Goal: Task Accomplishment & Management: Manage account settings

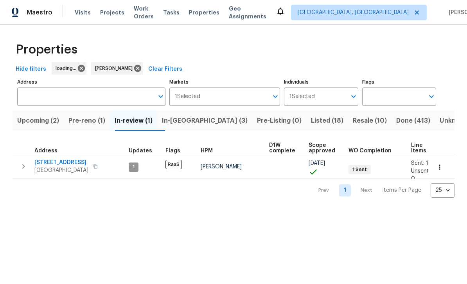
click at [194, 122] on span "In-reno (3)" at bounding box center [205, 120] width 86 height 11
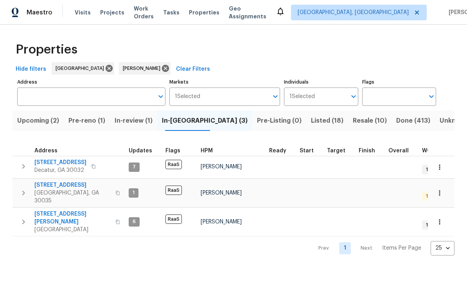
click at [76, 210] on span "5339 Biffle Downs Rd" at bounding box center [72, 218] width 76 height 16
click at [50, 210] on span "5339 Biffle Downs Rd" at bounding box center [72, 218] width 76 height 16
click at [100, 122] on span "Pre-reno (1)" at bounding box center [86, 120] width 37 height 11
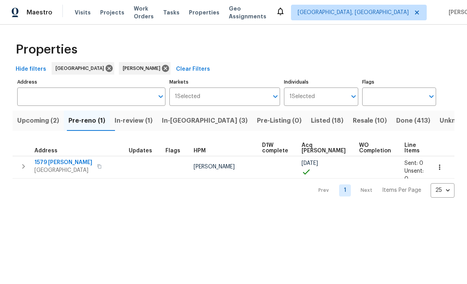
click at [60, 165] on span "1579 Dillard Rd" at bounding box center [63, 163] width 58 height 8
click at [47, 166] on span "1579 Dillard Rd" at bounding box center [63, 163] width 58 height 8
click at [51, 168] on span "Stone Mountain, GA 30088" at bounding box center [63, 171] width 58 height 8
click at [198, 121] on span "In-reno (3)" at bounding box center [205, 120] width 86 height 11
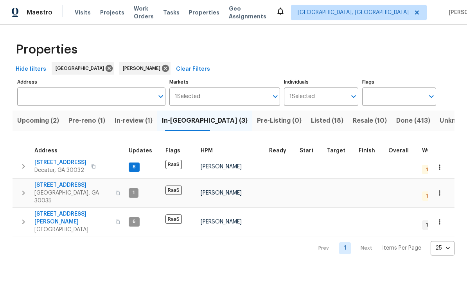
click at [57, 184] on span "2183 Ramblewood Cir" at bounding box center [72, 185] width 76 height 8
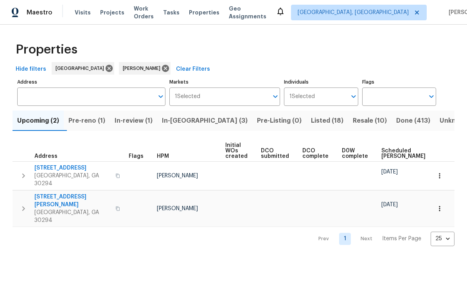
click at [202, 124] on span "In-reno (3)" at bounding box center [205, 120] width 86 height 11
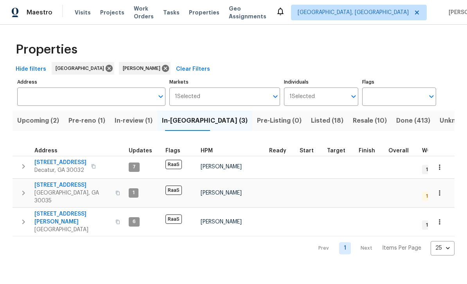
click at [71, 165] on span "2303 Pinewood Dr" at bounding box center [60, 163] width 52 height 8
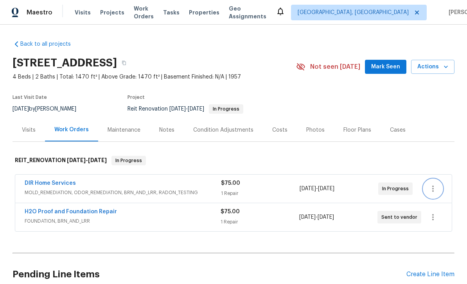
click at [431, 187] on icon "button" at bounding box center [432, 188] width 9 height 9
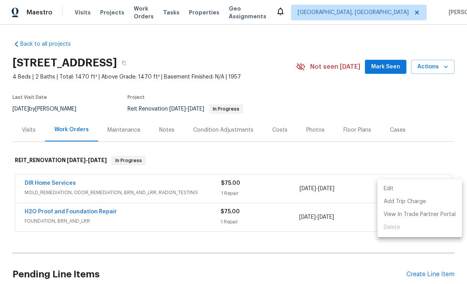
click at [425, 162] on div at bounding box center [233, 142] width 467 height 284
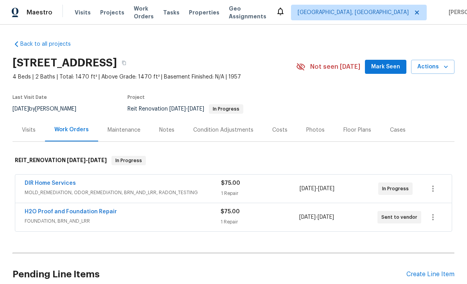
click at [67, 183] on link "DIR Home Services" at bounding box center [50, 183] width 51 height 5
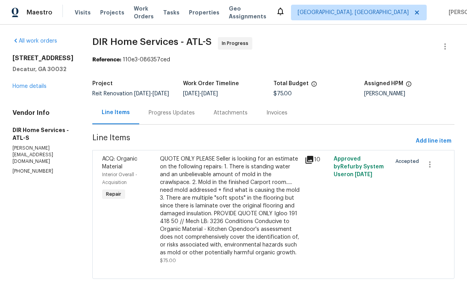
click at [202, 118] on div "Progress Updates" at bounding box center [171, 112] width 65 height 23
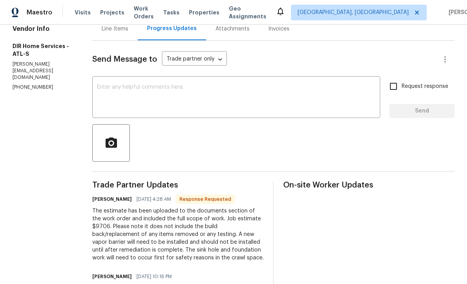
scroll to position [84, 0]
click at [342, 95] on textarea at bounding box center [236, 97] width 278 height 27
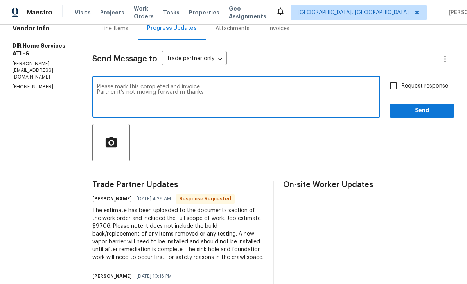
click at [215, 100] on textarea "Please mark this completed and invoice Partner it’s not moving forward m thanks" at bounding box center [236, 97] width 278 height 27
type textarea "Please mark this completed and invoice Partner it’s not moving forward m thanks"
click at [391, 93] on input "Request response" at bounding box center [393, 86] width 16 height 16
checkbox input "true"
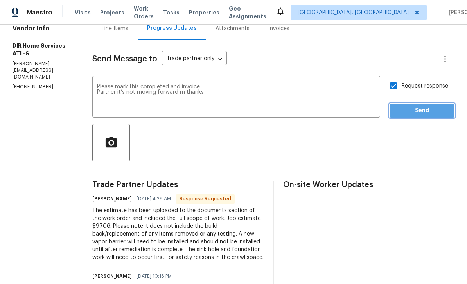
click at [434, 116] on span "Send" at bounding box center [422, 111] width 52 height 10
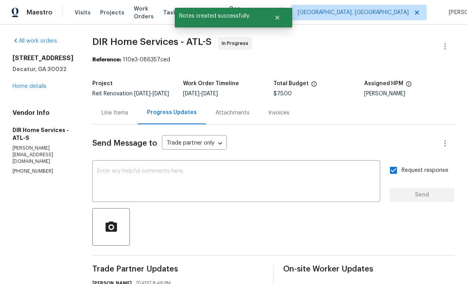
click at [29, 86] on link "Home details" at bounding box center [30, 86] width 34 height 5
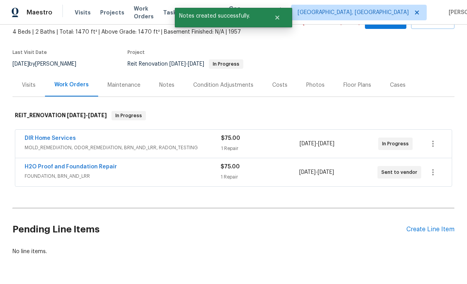
scroll to position [44, 0]
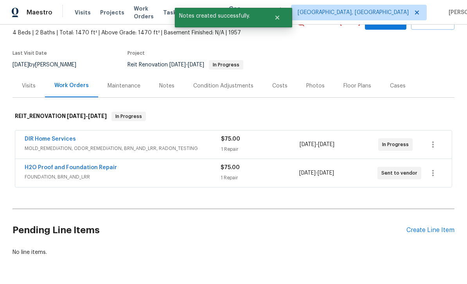
click at [44, 169] on link "H2O Proof and Foundation Repair" at bounding box center [71, 167] width 92 height 5
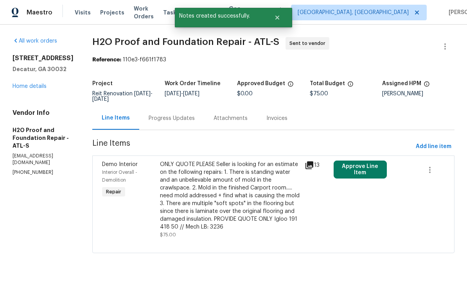
click at [165, 121] on div "Progress Updates" at bounding box center [172, 119] width 46 height 8
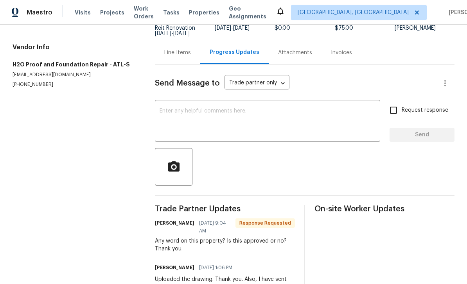
scroll to position [63, 0]
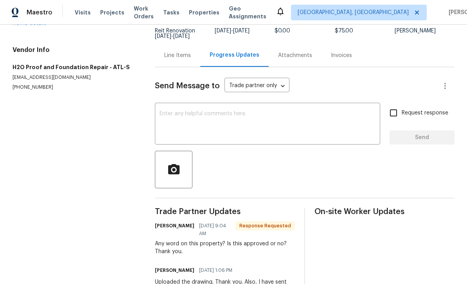
click at [335, 116] on textarea at bounding box center [267, 124] width 216 height 27
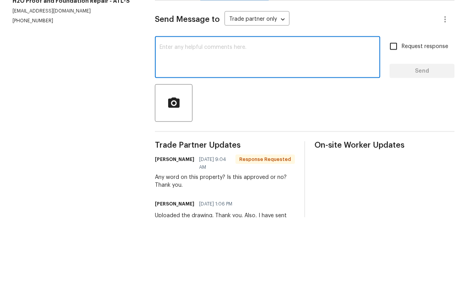
click at [224, 111] on textarea at bounding box center [267, 124] width 216 height 27
paste textarea "Please mark this completed and invoice Partner it’s not moving forward m thanks"
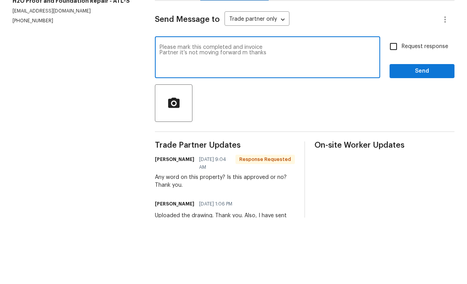
type textarea "Please mark this completed and invoice Partner it’s not moving forward m thanks"
click at [397, 105] on input "Request response" at bounding box center [393, 113] width 16 height 16
checkbox input "true"
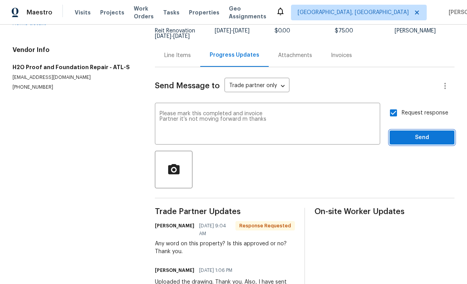
click at [427, 133] on span "Send" at bounding box center [422, 138] width 52 height 10
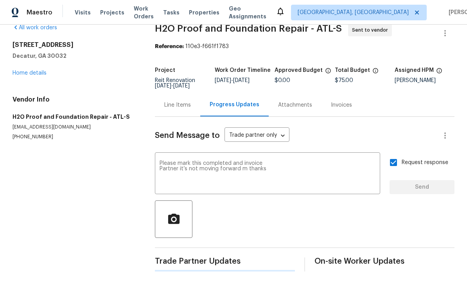
scroll to position [0, 0]
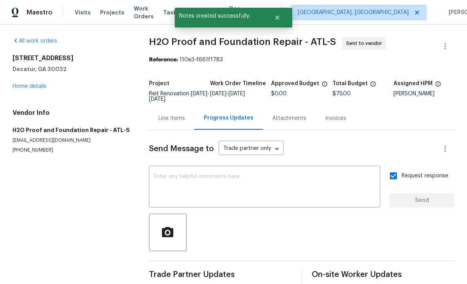
click at [25, 68] on div "2303 Pinewood Dr Decatur, GA 30032 Home details" at bounding box center [72, 72] width 118 height 36
click at [25, 84] on link "Home details" at bounding box center [30, 86] width 34 height 5
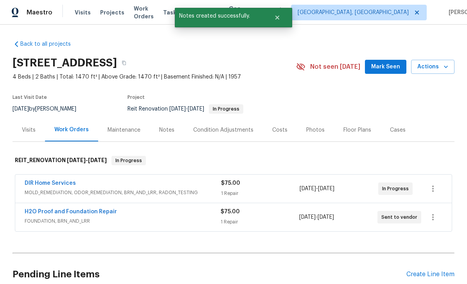
scroll to position [19, 0]
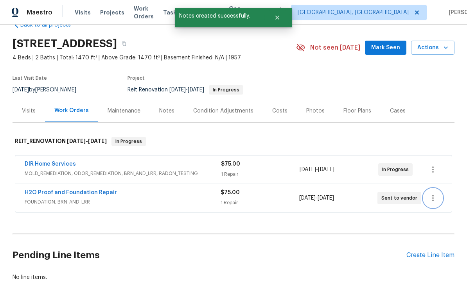
click at [434, 194] on icon "button" at bounding box center [432, 198] width 9 height 9
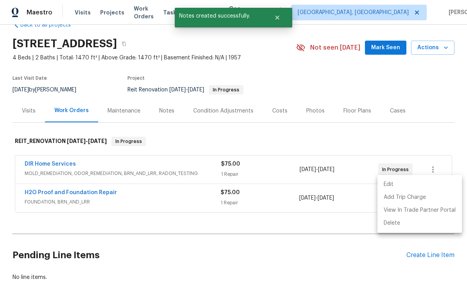
click at [432, 120] on div at bounding box center [233, 142] width 467 height 284
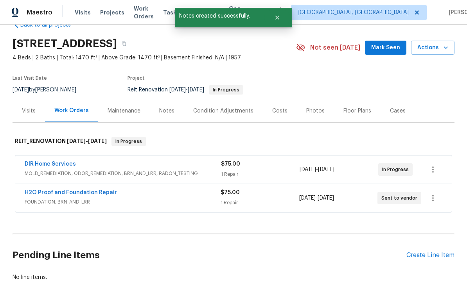
click at [55, 190] on link "H2O Proof and Foundation Repair" at bounding box center [71, 192] width 92 height 5
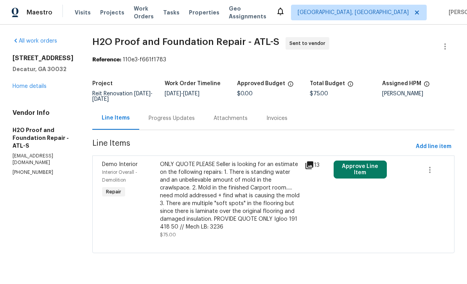
click at [371, 173] on button "Approve Line Item" at bounding box center [359, 170] width 53 height 18
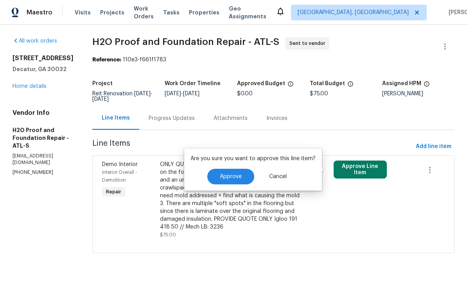
click at [239, 183] on button "Approve" at bounding box center [230, 177] width 47 height 16
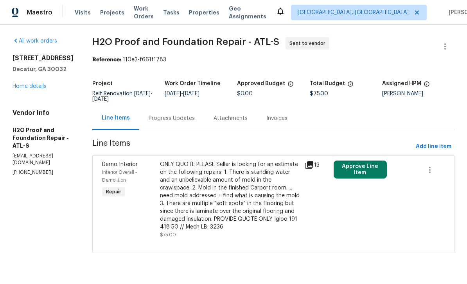
click at [27, 89] on link "Home details" at bounding box center [30, 86] width 34 height 5
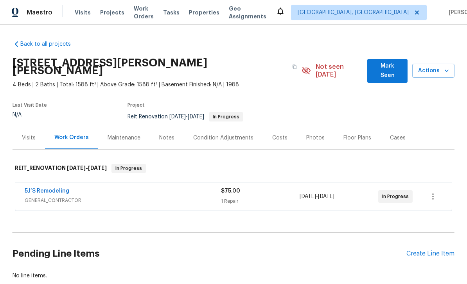
click at [63, 188] on link "5J’S Remodeling" at bounding box center [47, 190] width 45 height 5
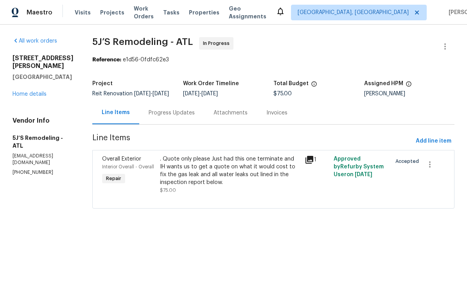
click at [172, 117] on div "Progress Updates" at bounding box center [172, 113] width 46 height 8
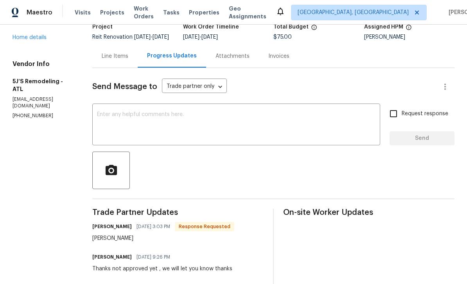
scroll to position [55, 0]
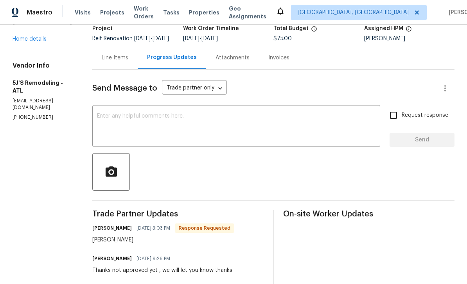
click at [149, 128] on textarea at bounding box center [236, 126] width 278 height 27
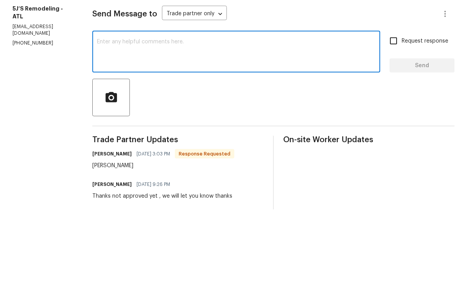
click at [117, 113] on textarea at bounding box center [236, 126] width 278 height 27
paste textarea "Please mark this completed and invoice Partner it’s not moving forward m thanks"
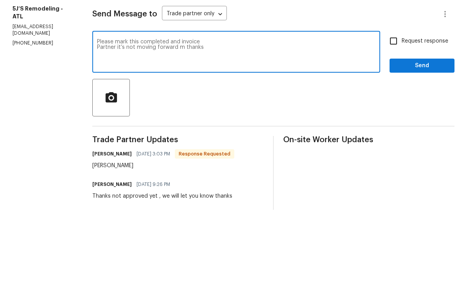
type textarea "Please mark this completed and invoice Partner it’s not moving forward m thanks"
click at [398, 107] on input "Request response" at bounding box center [393, 115] width 16 height 16
checkbox input "true"
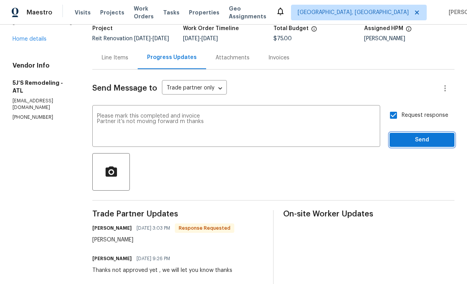
click at [430, 135] on span "Send" at bounding box center [422, 140] width 52 height 10
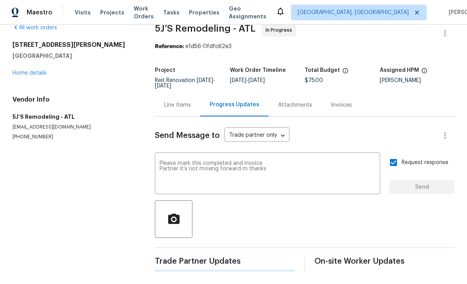
scroll to position [0, 0]
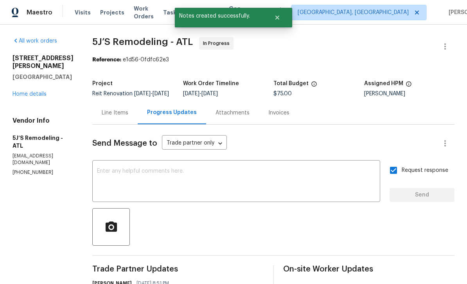
click at [34, 91] on link "Home details" at bounding box center [30, 93] width 34 height 5
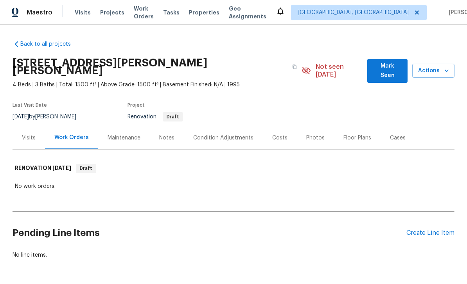
click at [221, 136] on div "Condition Adjustments" at bounding box center [223, 137] width 79 height 23
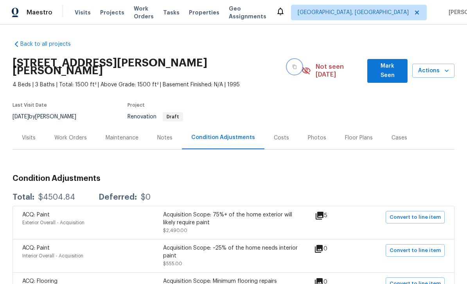
click at [287, 61] on button "button" at bounding box center [294, 67] width 14 height 14
click at [287, 65] on button "button" at bounding box center [294, 67] width 14 height 14
click at [287, 63] on button "button" at bounding box center [294, 67] width 14 height 14
click at [287, 62] on button "button" at bounding box center [294, 67] width 14 height 14
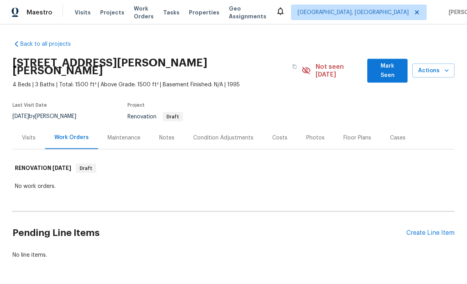
scroll to position [20, 0]
click at [437, 229] on div "Create Line Item" at bounding box center [430, 232] width 48 height 7
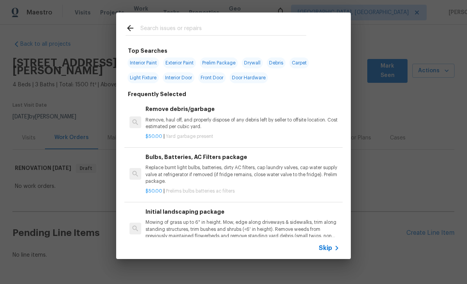
click at [269, 28] on input "text" at bounding box center [223, 29] width 166 height 12
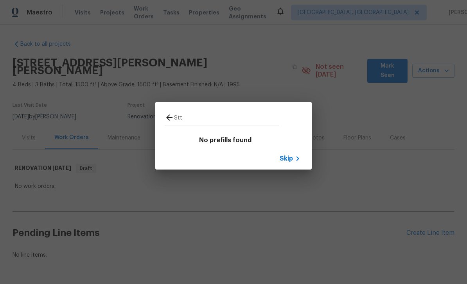
click at [214, 117] on input "Stt" at bounding box center [226, 119] width 105 height 12
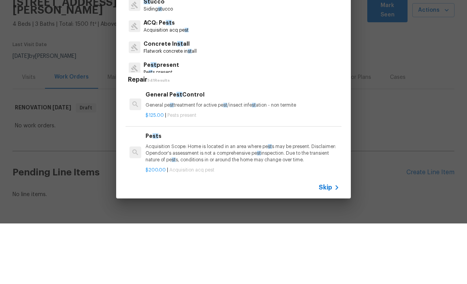
type input "S"
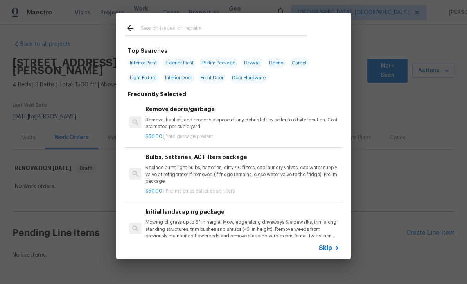
click at [256, 26] on input "text" at bounding box center [223, 29] width 166 height 12
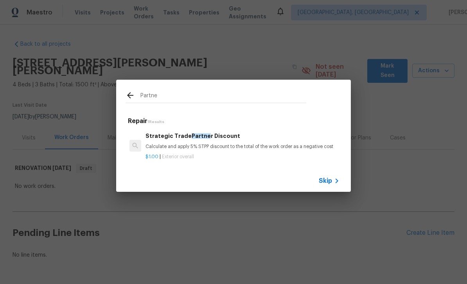
type input "Partn"
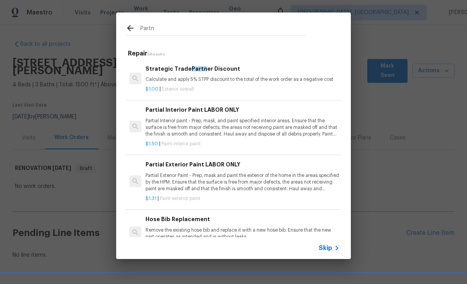
click at [245, 85] on div "$1.00 | Exterior overall" at bounding box center [242, 88] width 194 height 10
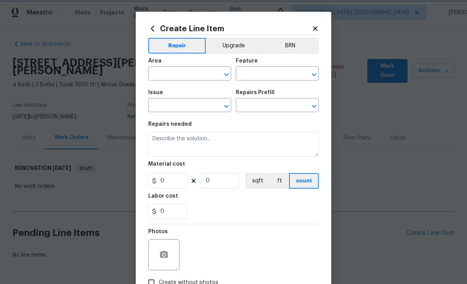
type input "Overall Exterior"
type textarea "Calculate and apply 5% STPP discount to the total of the work order as a negati…"
type input "1"
type input "Strategic Trade Partner Discount $1.00"
type input "1"
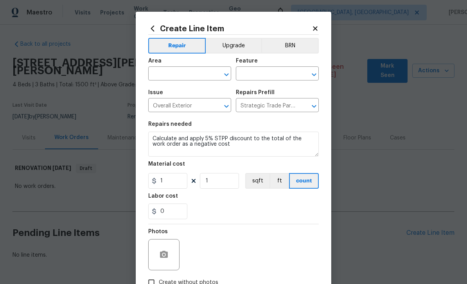
click at [188, 76] on input "text" at bounding box center [178, 74] width 61 height 12
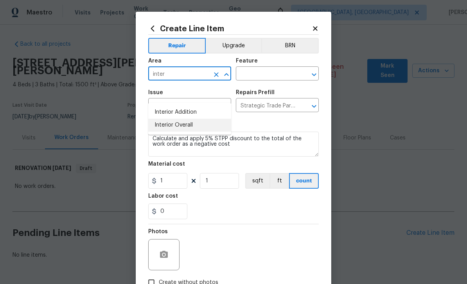
click at [197, 119] on li "Interior Overall" at bounding box center [189, 125] width 83 height 13
type input "Interior Overall"
click at [280, 75] on input "text" at bounding box center [266, 74] width 61 height 12
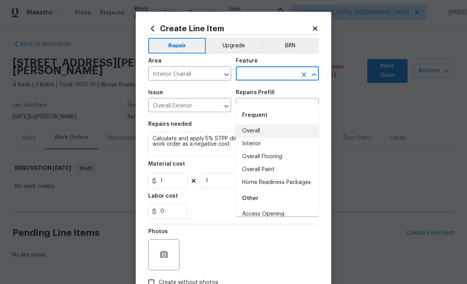
click at [268, 125] on li "Overall" at bounding box center [277, 131] width 83 height 13
type input "Overall"
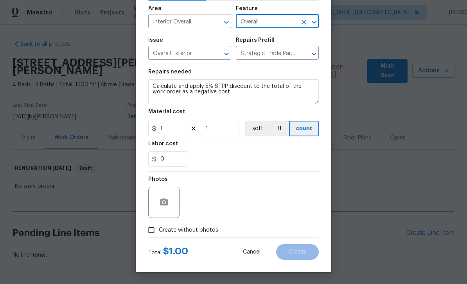
scroll to position [54, 0]
click at [154, 233] on input "Create without photos" at bounding box center [151, 230] width 15 height 15
checkbox input "true"
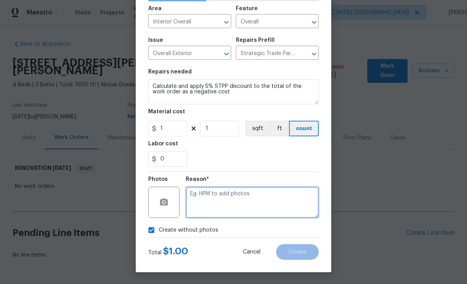
click at [233, 201] on textarea at bounding box center [252, 202] width 133 height 31
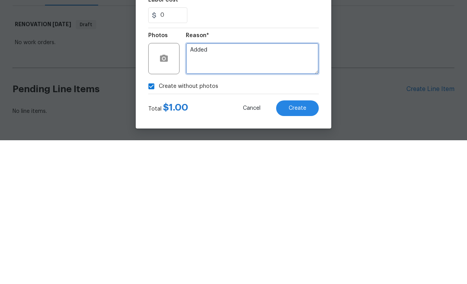
type textarea "Added"
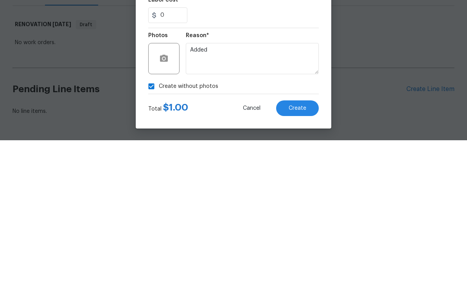
click at [312, 244] on button "Create" at bounding box center [297, 252] width 43 height 16
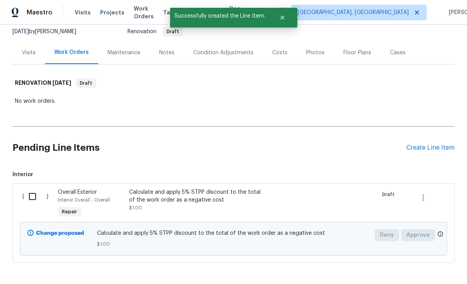
scroll to position [84, 0]
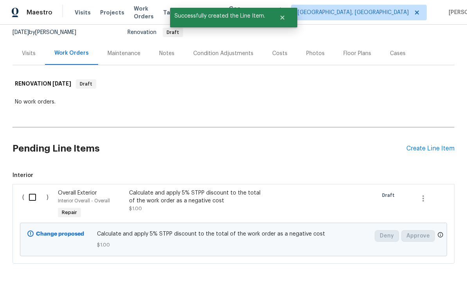
click at [33, 189] on input "checkbox" at bounding box center [35, 197] width 22 height 16
checkbox input "true"
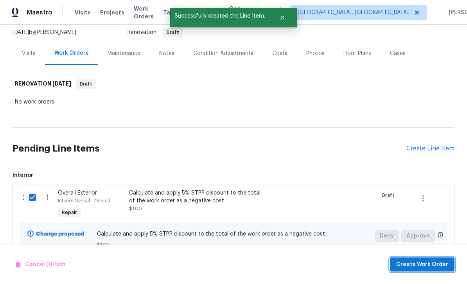
click at [435, 268] on span "Create Work Order" at bounding box center [422, 265] width 52 height 10
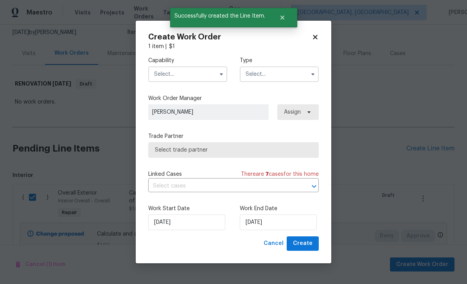
click at [204, 70] on input "text" at bounding box center [187, 74] width 79 height 16
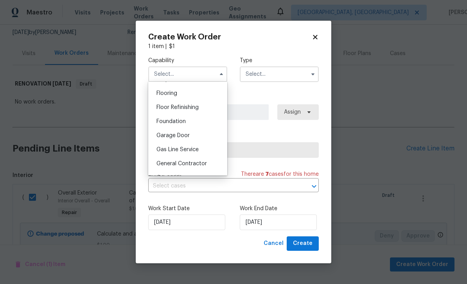
scroll to position [302, 0]
click at [208, 166] on div "General Contractor" at bounding box center [187, 162] width 75 height 14
type input "General Contractor"
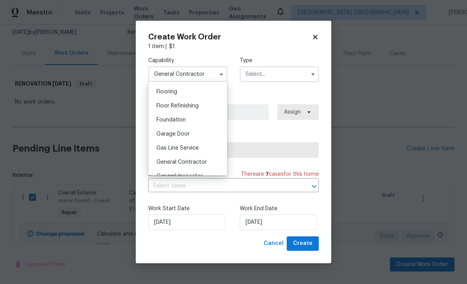
click at [267, 74] on input "text" at bounding box center [279, 74] width 79 height 16
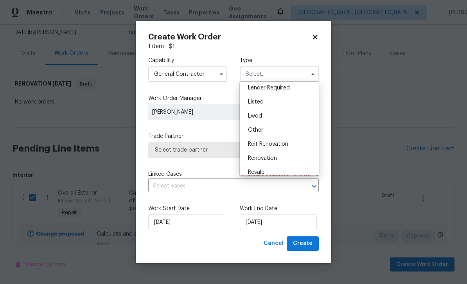
scroll to position [50, 0]
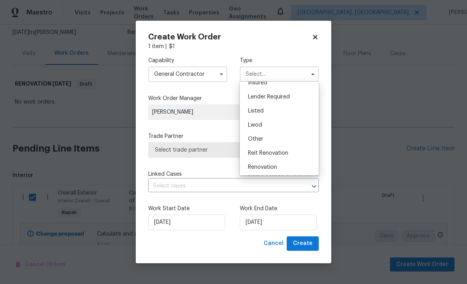
click at [303, 131] on div "Lwod" at bounding box center [279, 125] width 75 height 14
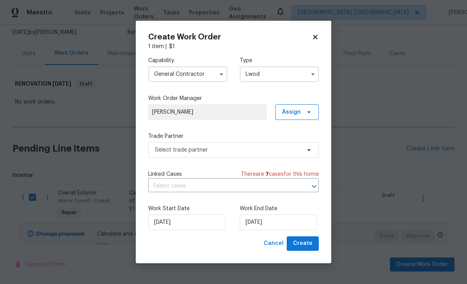
click at [287, 79] on input "Lwod" at bounding box center [279, 74] width 79 height 16
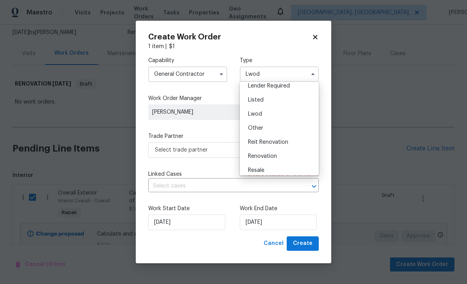
scroll to position [68, 0]
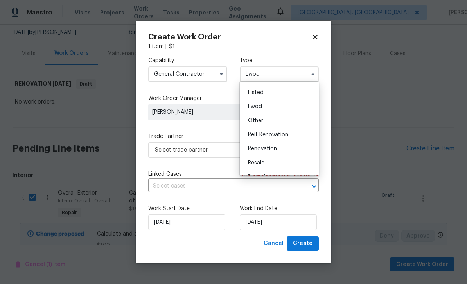
click at [280, 150] on div "Renovation" at bounding box center [279, 149] width 75 height 14
type input "Renovation"
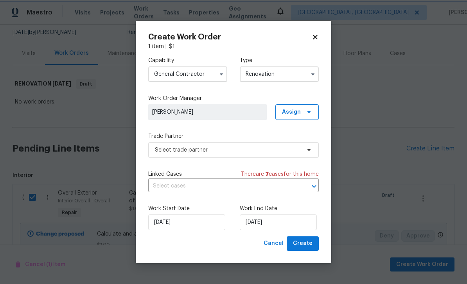
scroll to position [0, 0]
click at [290, 226] on input "[DATE]" at bounding box center [278, 223] width 77 height 16
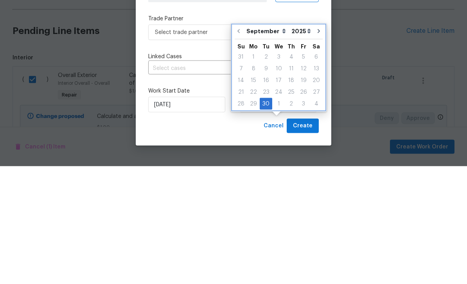
click at [316, 146] on icon "Go to next month" at bounding box center [318, 149] width 6 height 6
type input "10/30/2025"
select select "9"
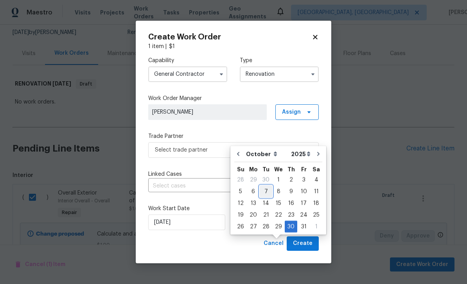
click at [266, 186] on div "7" at bounding box center [266, 191] width 13 height 11
type input "[DATE]"
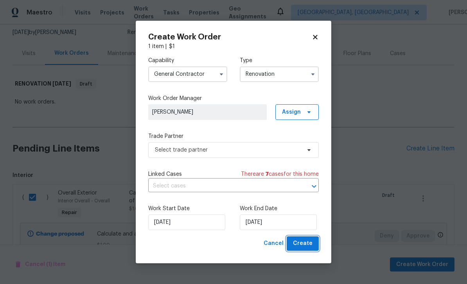
click at [307, 248] on span "Create" at bounding box center [303, 244] width 20 height 10
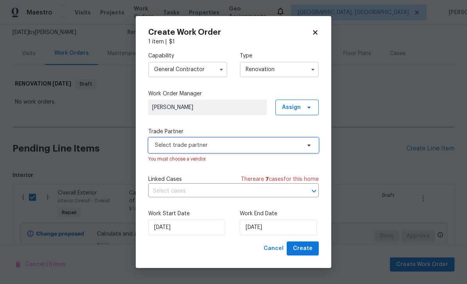
click at [291, 150] on span "Select trade partner" at bounding box center [233, 146] width 170 height 16
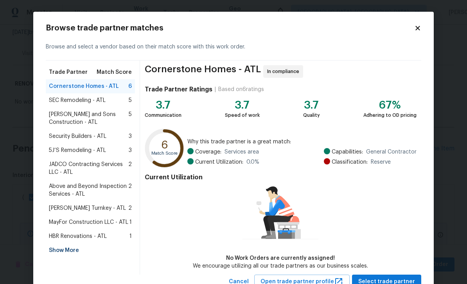
click at [75, 251] on div "Show More" at bounding box center [90, 251] width 89 height 14
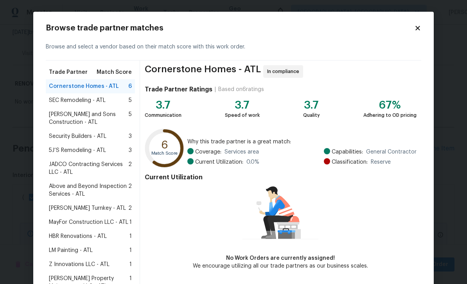
click at [97, 250] on div "LM Painting - ATL 1" at bounding box center [90, 251] width 83 height 8
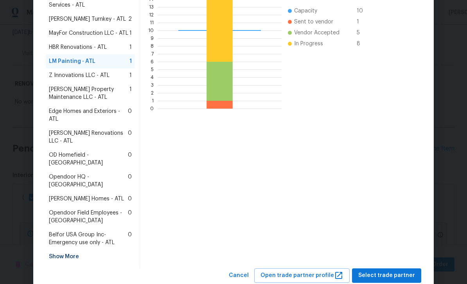
scroll to position [188, 0]
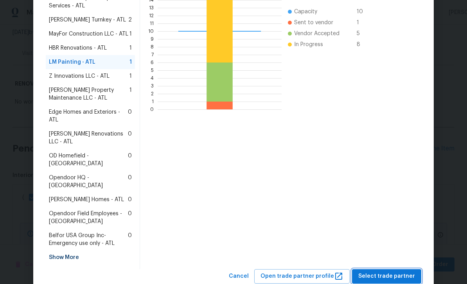
click at [399, 272] on span "Select trade partner" at bounding box center [386, 277] width 57 height 10
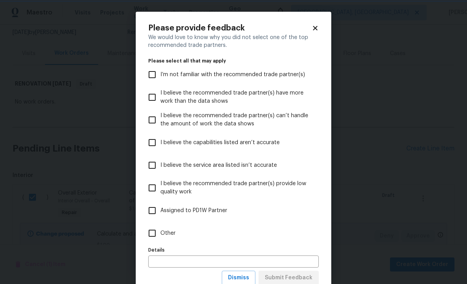
scroll to position [0, 0]
click at [249, 74] on span "I’m not familiar with the recommended trade partner(s)" at bounding box center [232, 75] width 145 height 8
click at [160, 74] on input "I’m not familiar with the recommended trade partner(s)" at bounding box center [152, 74] width 16 height 16
checkbox input "true"
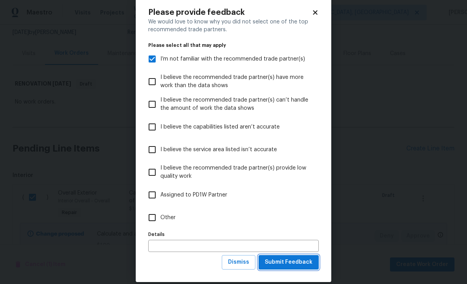
click at [303, 264] on span "Submit Feedback" at bounding box center [289, 263] width 48 height 10
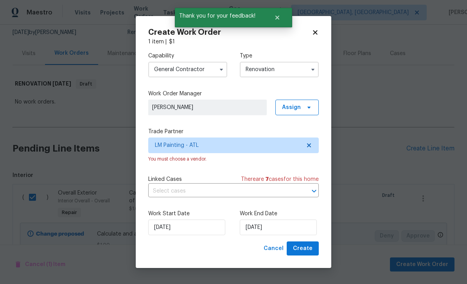
scroll to position [0, 0]
click at [312, 252] on button "Create" at bounding box center [303, 249] width 32 height 14
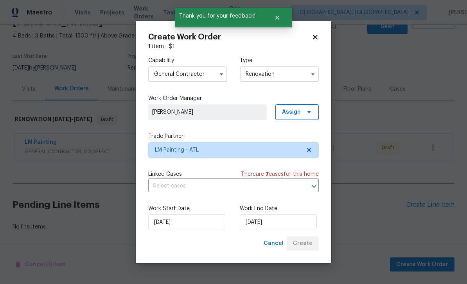
scroll to position [16, 0]
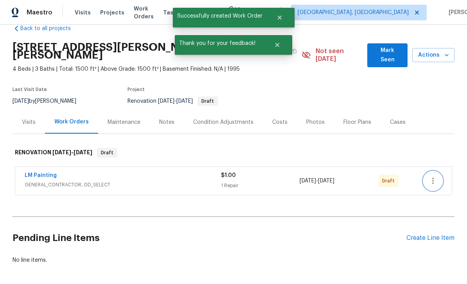
click at [434, 176] on icon "button" at bounding box center [432, 180] width 9 height 9
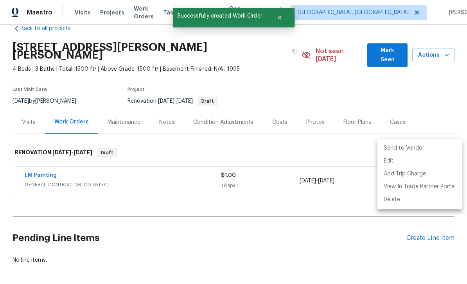
click at [410, 149] on li "Send to Vendor" at bounding box center [419, 148] width 84 height 13
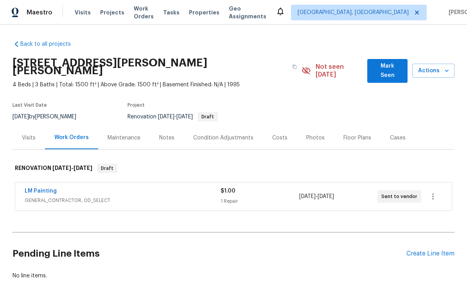
click at [127, 134] on div "Maintenance" at bounding box center [124, 138] width 33 height 8
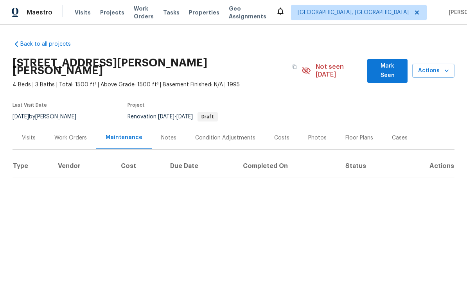
click at [173, 129] on div "Notes" at bounding box center [169, 137] width 34 height 23
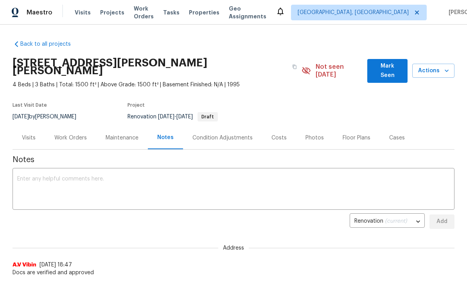
click at [266, 176] on textarea at bounding box center [233, 189] width 432 height 27
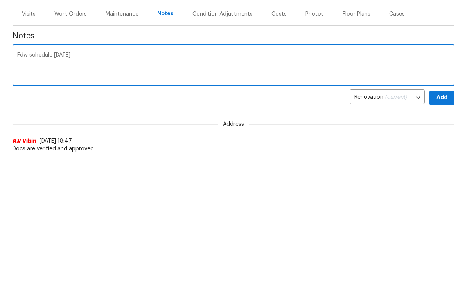
scroll to position [124, 0]
type textarea "Fdw schedule tomorrow"
click at [443, 93] on span "Add" at bounding box center [441, 98] width 13 height 10
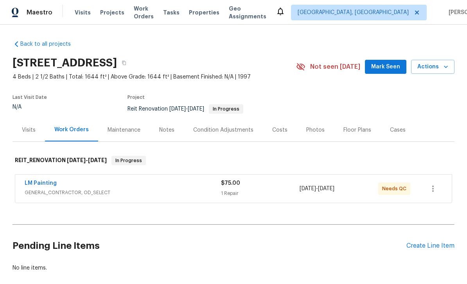
click at [48, 183] on link "LM Painting" at bounding box center [41, 183] width 32 height 5
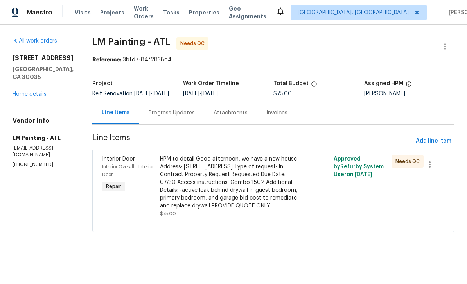
click at [195, 117] on div "Progress Updates" at bounding box center [172, 113] width 46 height 8
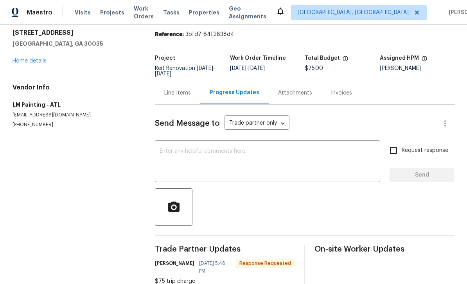
scroll to position [25, 0]
click at [187, 95] on div "Line Items" at bounding box center [177, 93] width 27 height 8
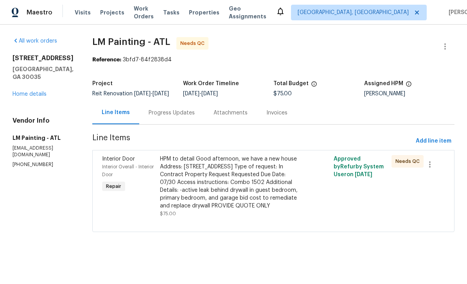
click at [281, 203] on div "HPM to detail Good afternoon, we have a new house Address: [STREET_ADDRESS] Typ…" at bounding box center [230, 182] width 140 height 55
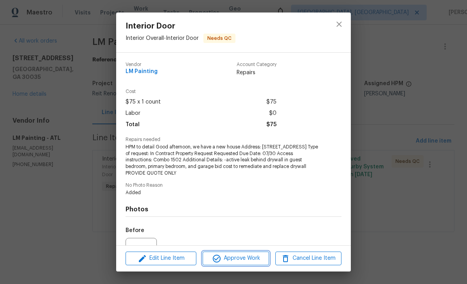
click at [255, 262] on span "Approve Work" at bounding box center [235, 259] width 61 height 10
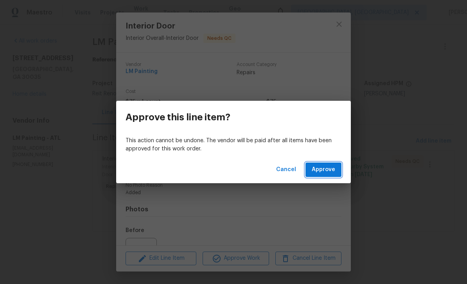
click at [337, 174] on button "Approve" at bounding box center [323, 170] width 36 height 14
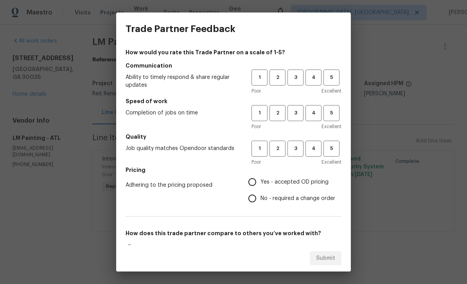
click at [363, 61] on div "Trade Partner Feedback How would you rate this Trade Partner on a scale of 1-5?…" at bounding box center [233, 142] width 467 height 284
click at [299, 81] on span "3" at bounding box center [295, 77] width 14 height 9
click at [296, 113] on span "3" at bounding box center [295, 113] width 14 height 9
click at [295, 151] on span "3" at bounding box center [295, 148] width 14 height 9
click at [257, 184] on input "Yes - accepted OD pricing" at bounding box center [252, 182] width 16 height 16
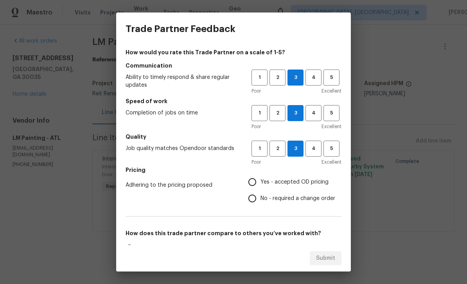
radio input "true"
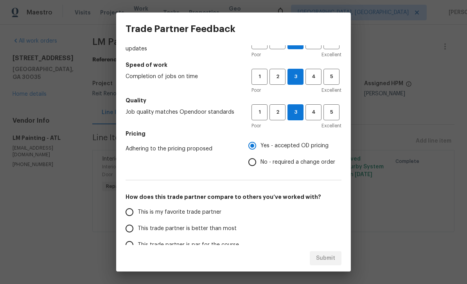
click at [125, 213] on input "This is my favorite trade partner" at bounding box center [129, 212] width 16 height 16
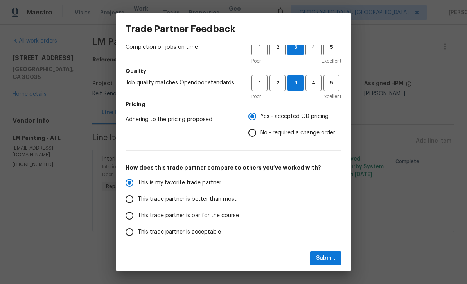
scroll to position [67, 0]
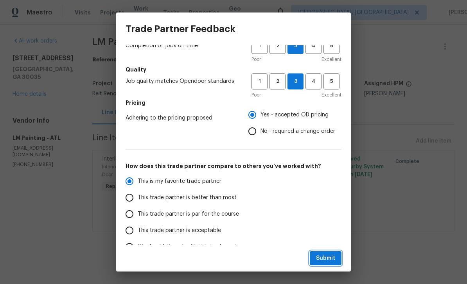
click at [331, 262] on span "Submit" at bounding box center [325, 259] width 19 height 10
radio input "true"
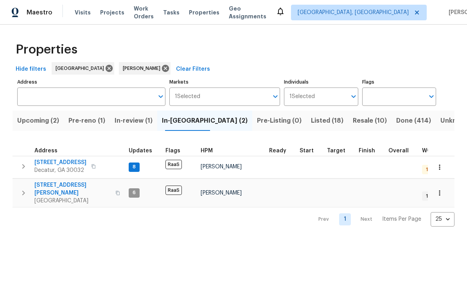
click at [134, 123] on span "In-review (1)" at bounding box center [134, 120] width 38 height 11
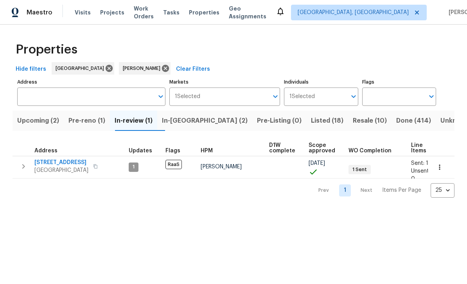
click at [198, 126] on span "In-[GEOGRAPHIC_DATA] (2)" at bounding box center [205, 120] width 86 height 11
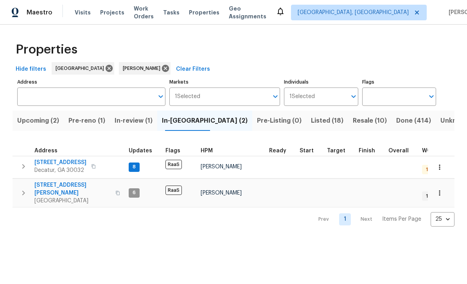
click at [52, 189] on span "[STREET_ADDRESS][PERSON_NAME]" at bounding box center [72, 189] width 76 height 16
click at [353, 124] on span "Resale (10)" at bounding box center [370, 120] width 34 height 11
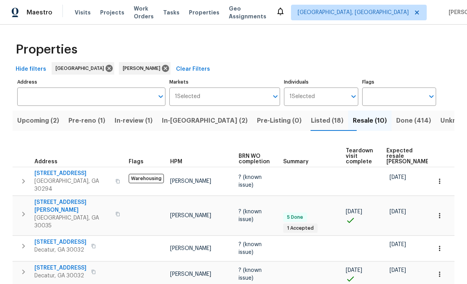
click at [49, 88] on input "Address" at bounding box center [85, 97] width 136 height 18
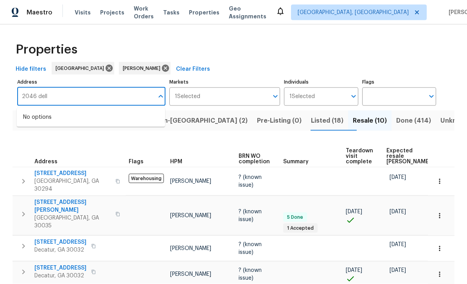
type input "2046 dell"
click at [375, 13] on span "[GEOGRAPHIC_DATA], [GEOGRAPHIC_DATA]" at bounding box center [352, 13] width 111 height 8
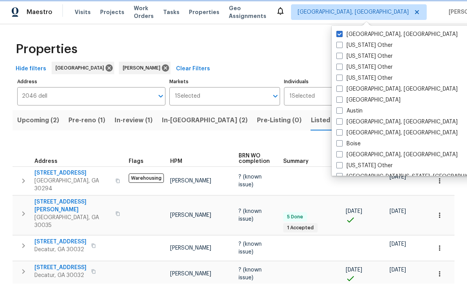
scroll to position [3, 0]
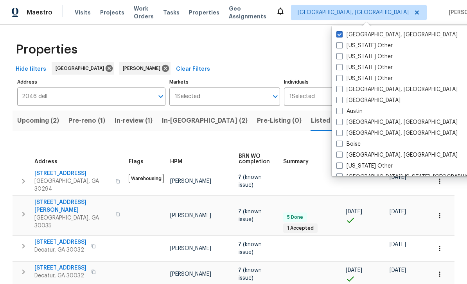
click at [341, 99] on span at bounding box center [339, 100] width 6 height 6
click at [341, 99] on input "[GEOGRAPHIC_DATA]" at bounding box center [338, 99] width 5 height 5
checkbox input "true"
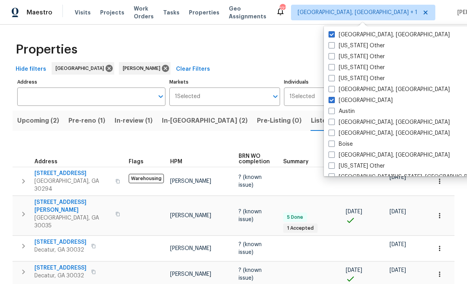
click at [336, 33] on label "[GEOGRAPHIC_DATA], [GEOGRAPHIC_DATA]" at bounding box center [388, 35] width 121 height 8
click at [333, 33] on input "[GEOGRAPHIC_DATA], [GEOGRAPHIC_DATA]" at bounding box center [330, 33] width 5 height 5
checkbox input "false"
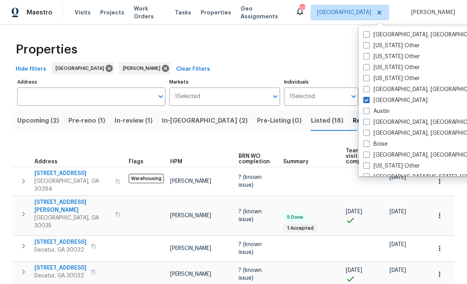
click at [318, 62] on div "Hide filters Atlanta [PERSON_NAME] Clear Filters" at bounding box center [234, 69] width 442 height 14
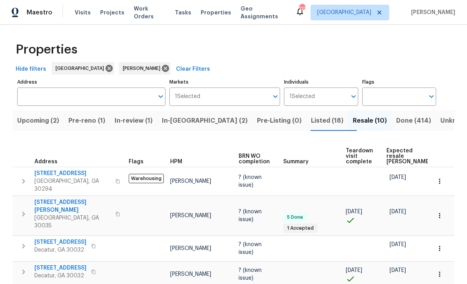
click at [34, 92] on input "Address" at bounding box center [85, 97] width 136 height 18
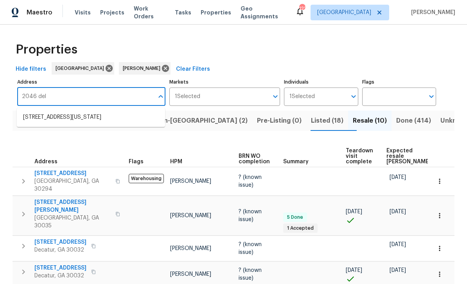
click at [51, 94] on input "2046 del" at bounding box center [85, 97] width 136 height 18
click at [52, 93] on input "2046 dell wood" at bounding box center [85, 97] width 136 height 18
type input "2046 dellwood"
click at [40, 114] on li "2046 Dellwood Pl Decatur GA 30032" at bounding box center [91, 117] width 148 height 13
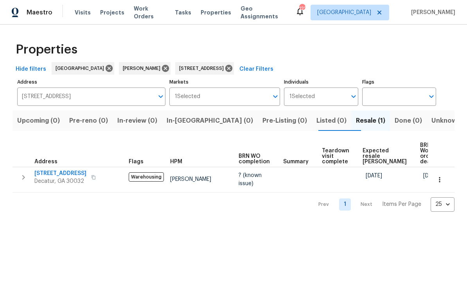
click at [55, 179] on span "Decatur, GA 30032" at bounding box center [60, 181] width 52 height 8
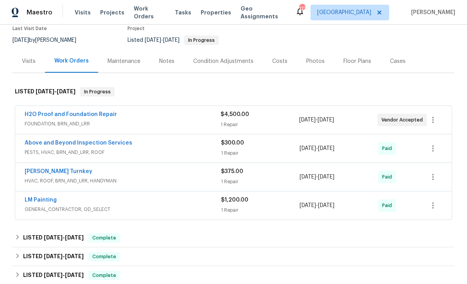
scroll to position [71, 0]
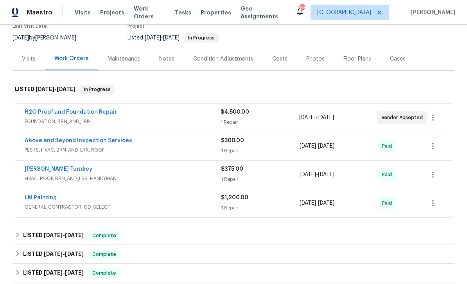
click at [42, 114] on link "H2O Proof and Foundation Repair" at bounding box center [71, 111] width 92 height 5
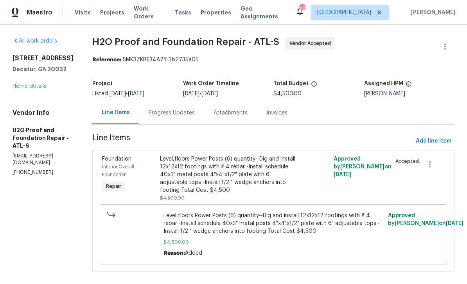
click at [182, 114] on div "Progress Updates" at bounding box center [172, 113] width 46 height 8
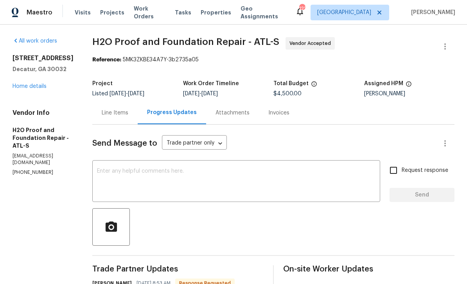
click at [23, 89] on link "Home details" at bounding box center [30, 86] width 34 height 5
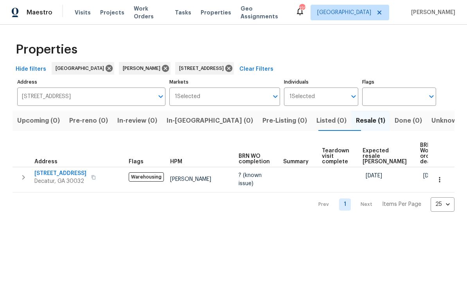
click at [129, 99] on input "[STREET_ADDRESS]" at bounding box center [85, 97] width 136 height 18
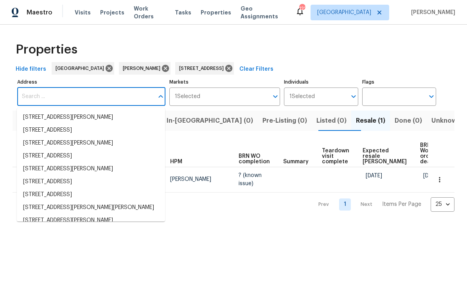
click at [138, 15] on span "Work Orders" at bounding box center [150, 13] width 32 height 16
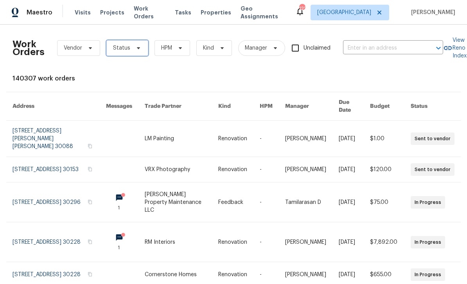
click at [124, 50] on span "Status" at bounding box center [121, 48] width 17 height 8
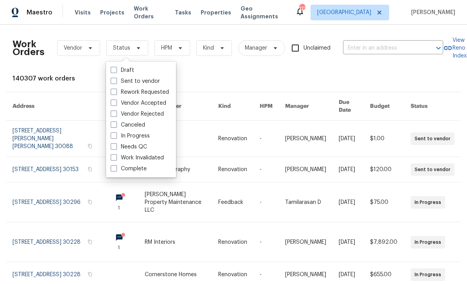
click at [116, 148] on span at bounding box center [114, 146] width 6 height 6
click at [116, 148] on input "Needs QC" at bounding box center [113, 145] width 5 height 5
checkbox input "true"
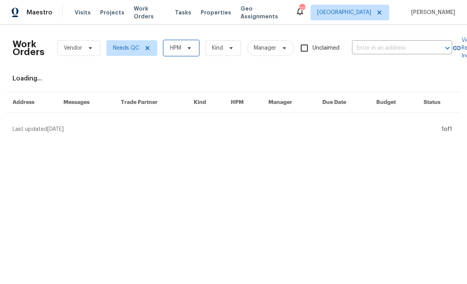
click at [190, 51] on span "HPM" at bounding box center [181, 48] width 36 height 16
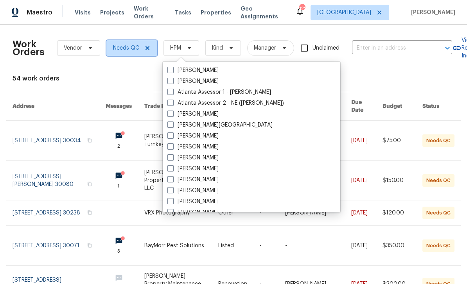
click at [135, 48] on span "Needs QC" at bounding box center [126, 48] width 26 height 8
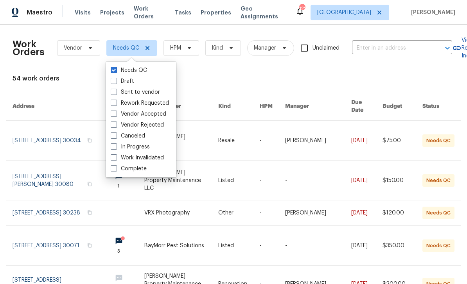
click at [114, 147] on span at bounding box center [114, 146] width 6 height 6
click at [114, 147] on input "In Progress" at bounding box center [113, 145] width 5 height 5
checkbox input "true"
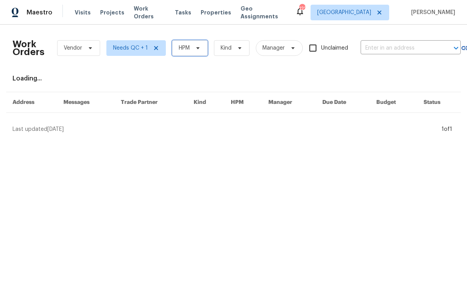
click at [183, 44] on span "HPM" at bounding box center [190, 48] width 36 height 16
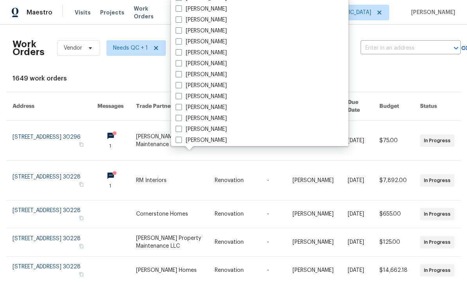
scroll to position [232, 0]
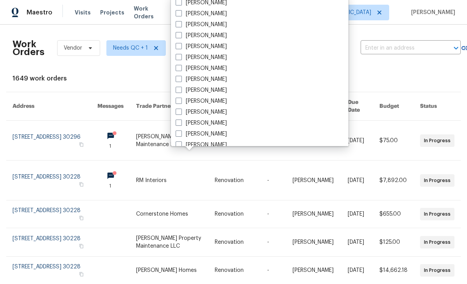
click at [213, 136] on label "[PERSON_NAME]" at bounding box center [201, 134] width 51 height 8
click at [181, 135] on input "[PERSON_NAME]" at bounding box center [178, 132] width 5 height 5
checkbox input "true"
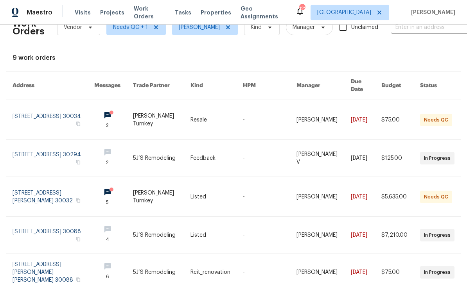
scroll to position [22, 0]
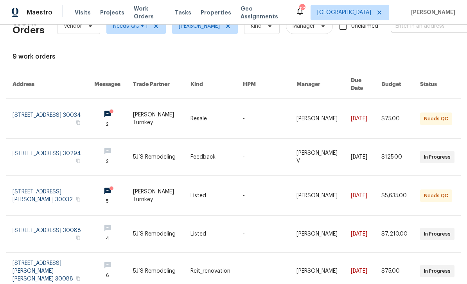
click at [44, 109] on link at bounding box center [54, 118] width 82 height 39
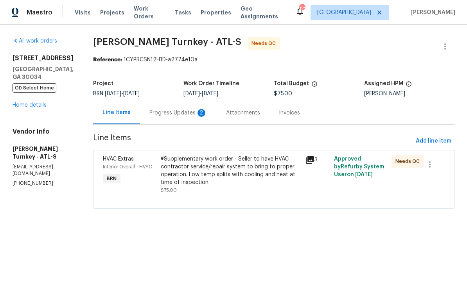
click at [156, 112] on div "Progress Updates 2" at bounding box center [178, 113] width 58 height 8
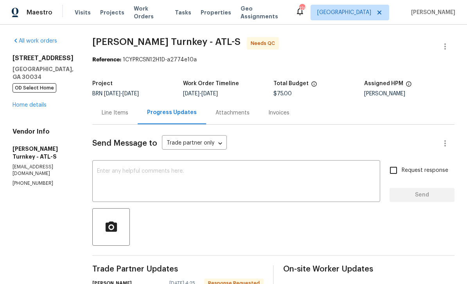
click at [30, 106] on link "Home details" at bounding box center [30, 104] width 34 height 5
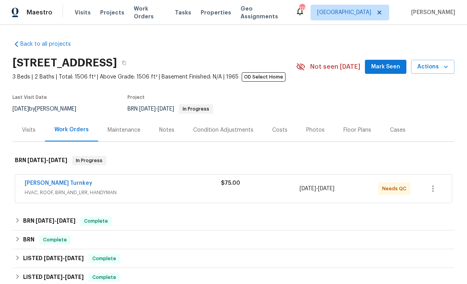
click at [156, 16] on span "Work Orders" at bounding box center [150, 13] width 32 height 16
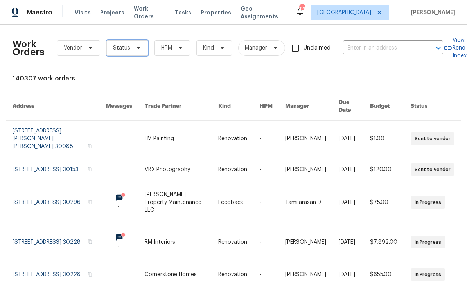
click at [138, 50] on icon at bounding box center [138, 48] width 6 height 6
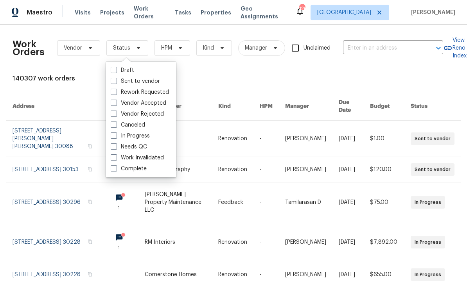
click at [137, 144] on label "Needs QC" at bounding box center [129, 147] width 36 height 8
click at [116, 144] on input "Needs QC" at bounding box center [113, 145] width 5 height 5
checkbox input "true"
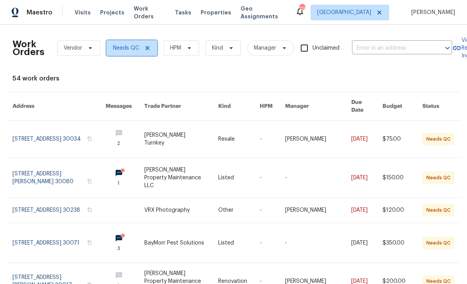
click at [137, 49] on span "Needs QC" at bounding box center [126, 48] width 26 height 8
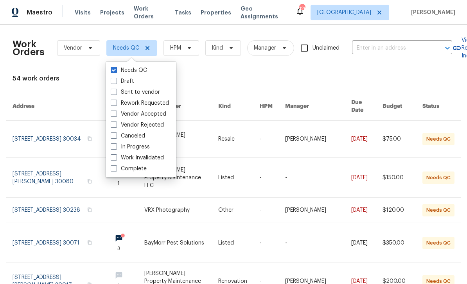
click at [143, 147] on label "In Progress" at bounding box center [130, 147] width 39 height 8
click at [116, 147] on input "In Progress" at bounding box center [113, 145] width 5 height 5
checkbox input "true"
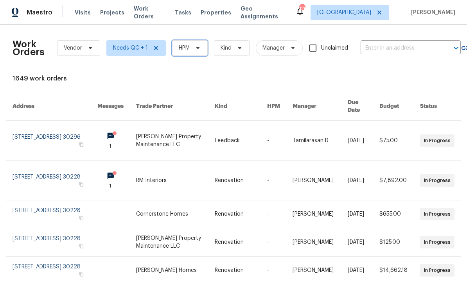
click at [189, 48] on span "HPM" at bounding box center [190, 48] width 36 height 16
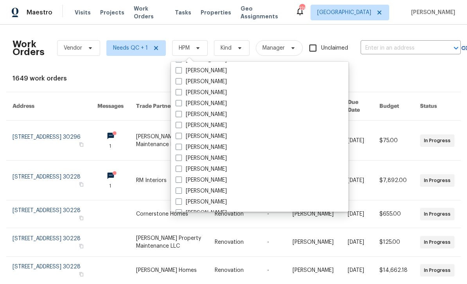
scroll to position [233, 0]
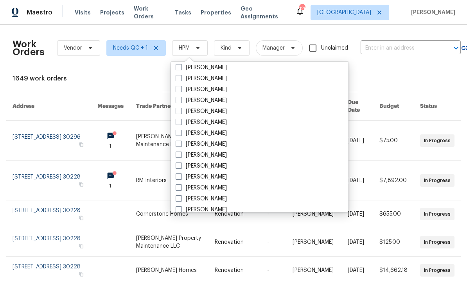
click at [215, 201] on label "[PERSON_NAME]" at bounding box center [201, 199] width 51 height 8
click at [181, 200] on input "[PERSON_NAME]" at bounding box center [178, 197] width 5 height 5
checkbox input "true"
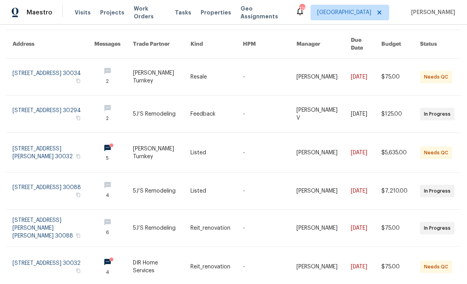
scroll to position [63, 0]
click at [69, 139] on link at bounding box center [54, 152] width 82 height 39
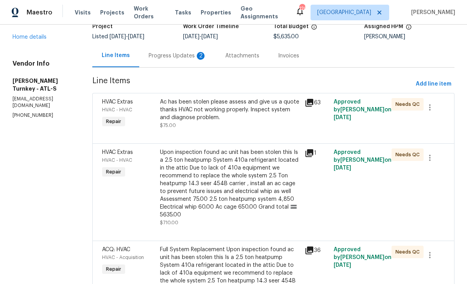
scroll to position [60, 0]
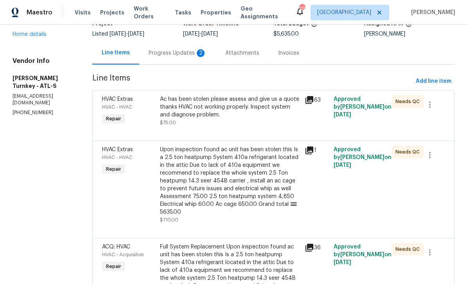
click at [258, 115] on div "Ac has been stolen please assess and give us a quote thanks HVAC not working pr…" at bounding box center [230, 106] width 140 height 23
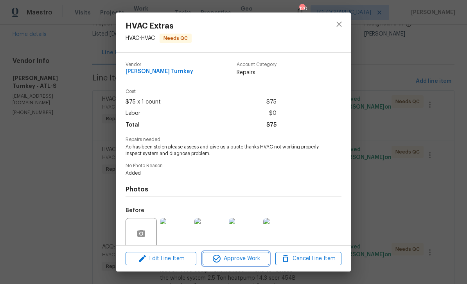
click at [236, 259] on span "Approve Work" at bounding box center [235, 259] width 61 height 10
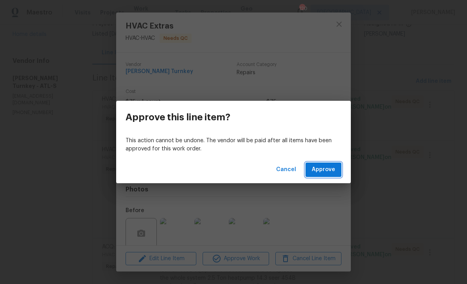
click at [313, 176] on button "Approve" at bounding box center [323, 170] width 36 height 14
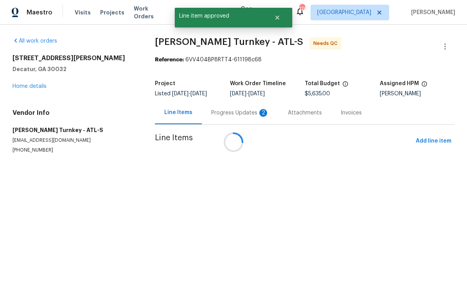
scroll to position [0, 0]
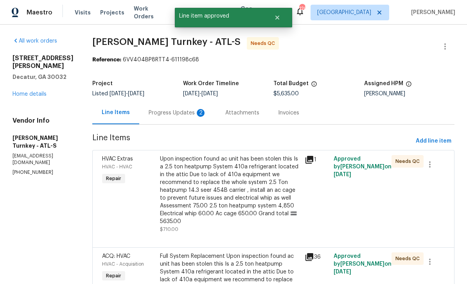
click at [263, 195] on div "Upon inspection found ac unit has been stolen this Is a 2.5 ton heatpump System…" at bounding box center [230, 190] width 140 height 70
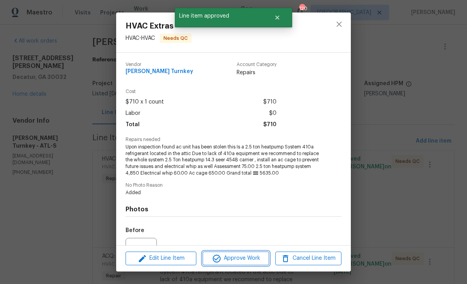
click at [253, 259] on span "Approve Work" at bounding box center [235, 259] width 61 height 10
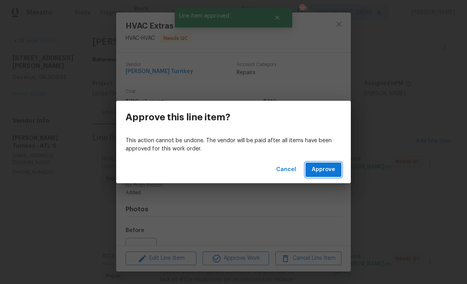
click at [331, 164] on button "Approve" at bounding box center [323, 170] width 36 height 14
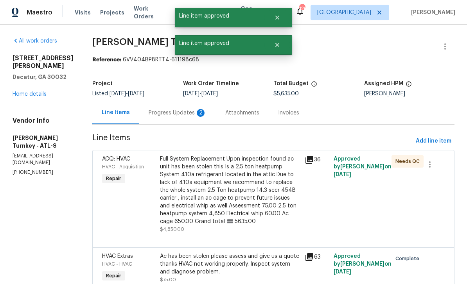
click at [256, 199] on div "Full System Replacement Upon inspection found ac unit has been stolen this Is a…" at bounding box center [230, 190] width 140 height 70
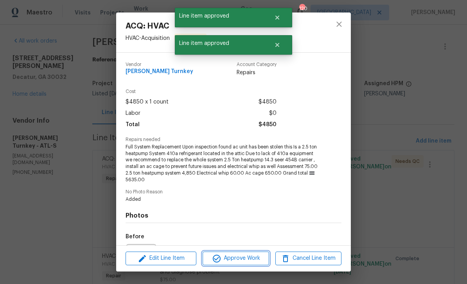
click at [256, 257] on span "Approve Work" at bounding box center [235, 259] width 61 height 10
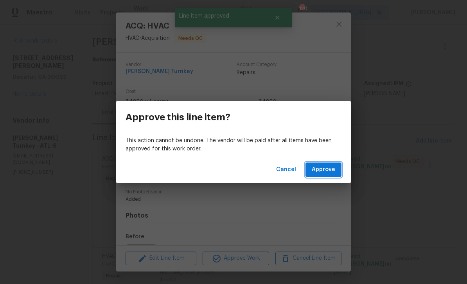
click at [333, 166] on span "Approve" at bounding box center [323, 170] width 23 height 10
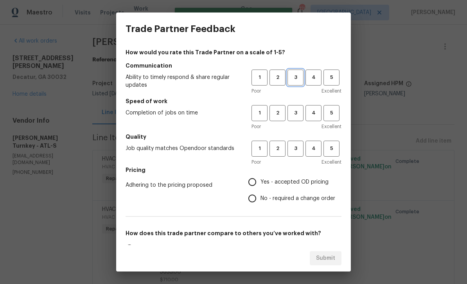
click at [293, 77] on span "3" at bounding box center [295, 77] width 14 height 9
click at [296, 116] on span "3" at bounding box center [295, 113] width 14 height 9
click at [299, 151] on span "3" at bounding box center [295, 148] width 14 height 9
click at [254, 191] on input "No - required a change order" at bounding box center [252, 198] width 16 height 16
radio input "true"
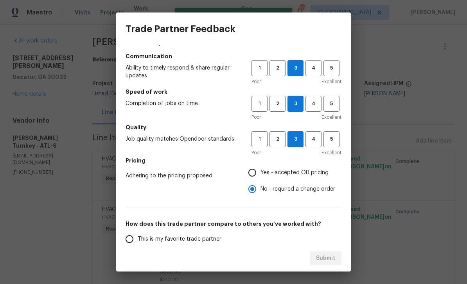
click at [251, 177] on input "Yes - accepted OD pricing" at bounding box center [252, 173] width 16 height 16
radio input "true"
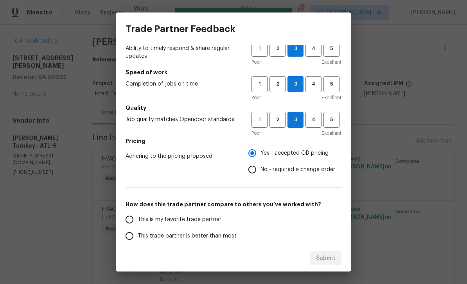
scroll to position [31, 0]
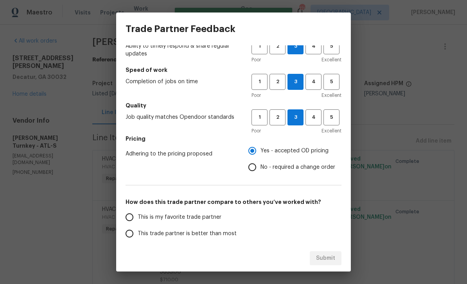
click at [136, 219] on input "This is my favorite trade partner" at bounding box center [129, 217] width 16 height 16
click at [333, 258] on span "Submit" at bounding box center [325, 259] width 19 height 10
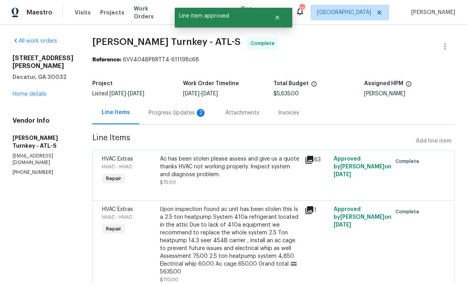
radio input "true"
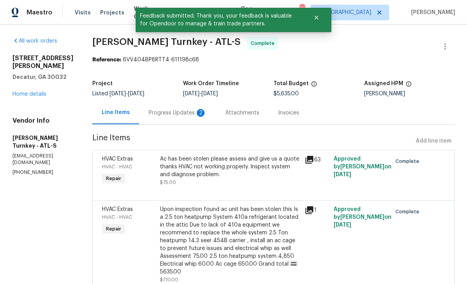
click at [134, 15] on span "Work Orders" at bounding box center [150, 13] width 32 height 16
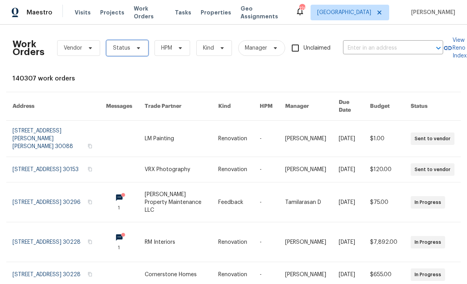
click at [141, 47] on span "Status" at bounding box center [127, 48] width 42 height 16
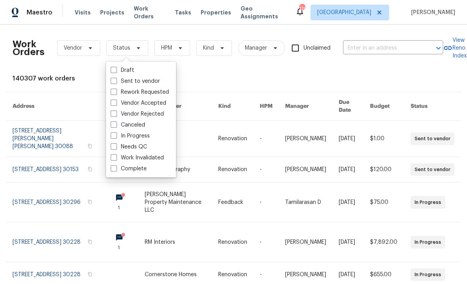
click at [147, 148] on label "Needs QC" at bounding box center [129, 147] width 36 height 8
click at [116, 148] on input "Needs QC" at bounding box center [113, 145] width 5 height 5
checkbox input "true"
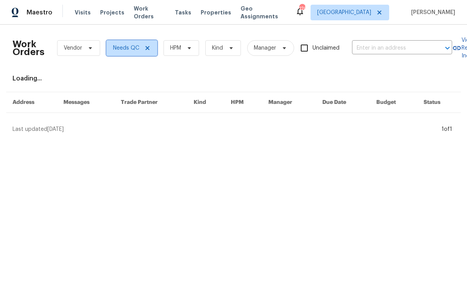
click at [142, 49] on span at bounding box center [146, 48] width 9 height 6
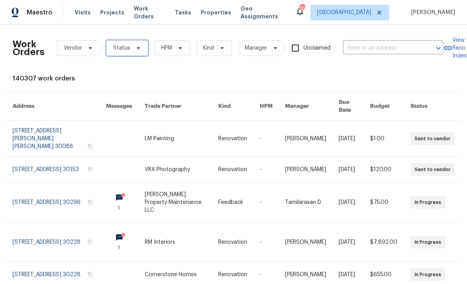
click at [135, 49] on icon at bounding box center [138, 48] width 6 height 6
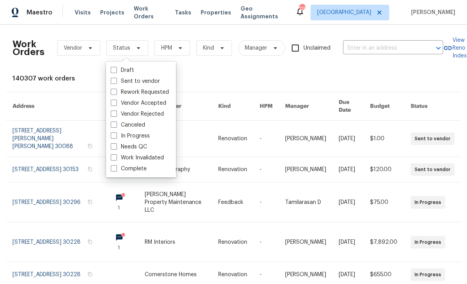
click at [134, 150] on label "Needs QC" at bounding box center [129, 147] width 36 height 8
click at [116, 148] on input "Needs QC" at bounding box center [113, 145] width 5 height 5
checkbox input "true"
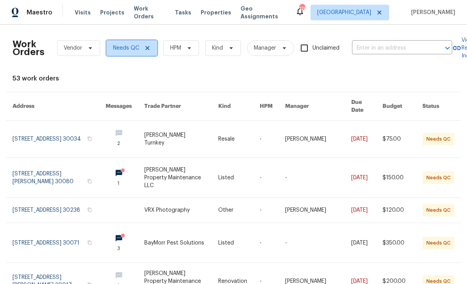
click at [126, 48] on span "Needs QC" at bounding box center [126, 48] width 26 height 8
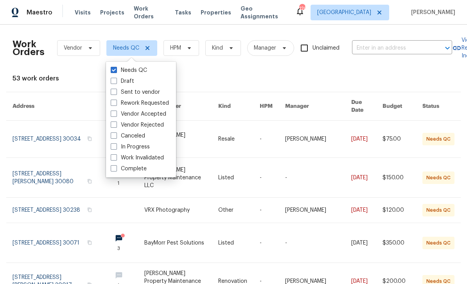
click at [143, 149] on label "In Progress" at bounding box center [130, 147] width 39 height 8
click at [116, 148] on input "In Progress" at bounding box center [113, 145] width 5 height 5
checkbox input "true"
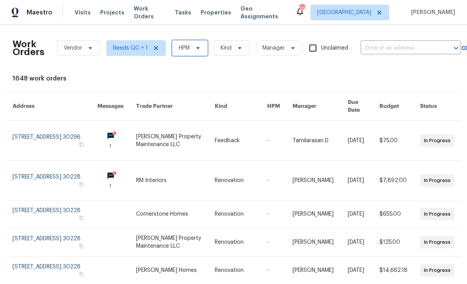
click at [194, 51] on span at bounding box center [196, 48] width 9 height 6
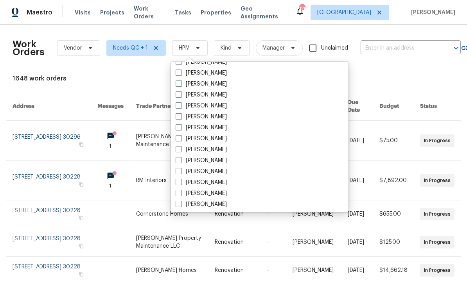
scroll to position [249, 0]
click at [213, 181] on label "[PERSON_NAME]" at bounding box center [201, 182] width 51 height 8
click at [181, 181] on input "[PERSON_NAME]" at bounding box center [178, 180] width 5 height 5
checkbox input "true"
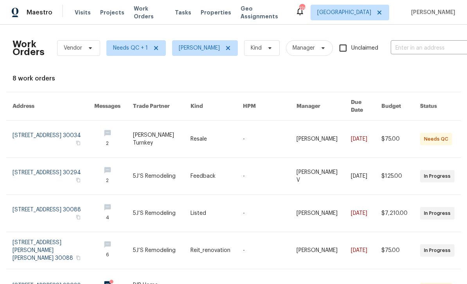
click at [84, 137] on link at bounding box center [54, 139] width 82 height 37
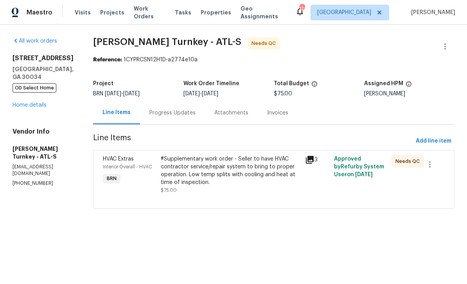
click at [261, 181] on div "#Supplementary work order - Seller to have HVAC contractor service/repair syste…" at bounding box center [231, 170] width 140 height 31
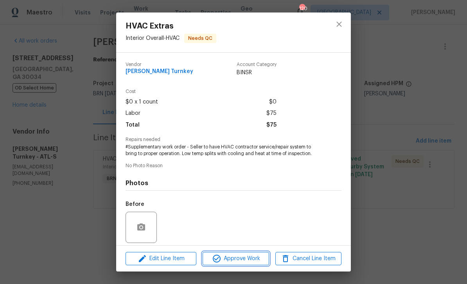
click at [240, 257] on span "Approve Work" at bounding box center [235, 259] width 61 height 10
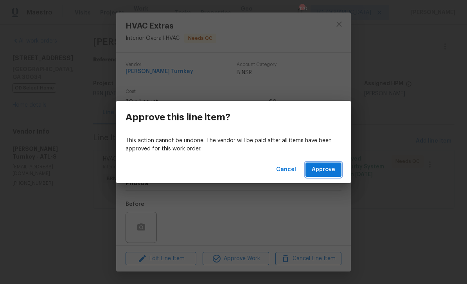
click at [321, 173] on span "Approve" at bounding box center [323, 170] width 23 height 10
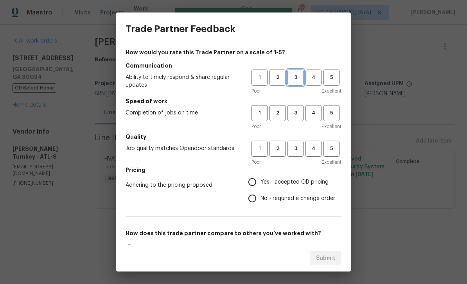
click at [298, 79] on span "3" at bounding box center [295, 77] width 14 height 9
click at [301, 118] on button "3" at bounding box center [295, 113] width 16 height 16
click at [305, 155] on button "4" at bounding box center [313, 149] width 16 height 16
click at [259, 176] on input "Yes - accepted OD pricing" at bounding box center [252, 182] width 16 height 16
radio input "true"
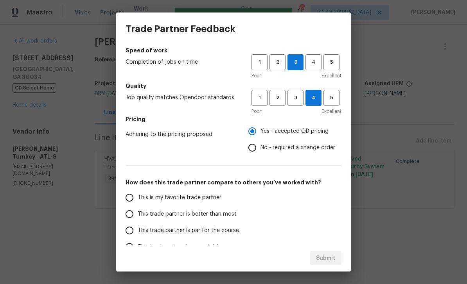
scroll to position [50, 0]
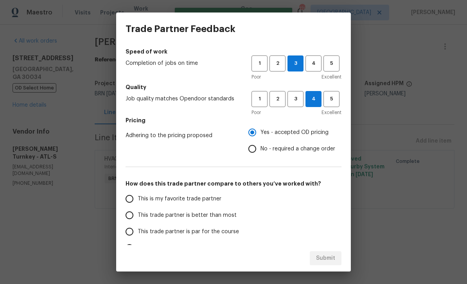
click at [172, 198] on span "This is my favorite trade partner" at bounding box center [180, 199] width 84 height 8
click at [138, 198] on input "This is my favorite trade partner" at bounding box center [129, 199] width 16 height 16
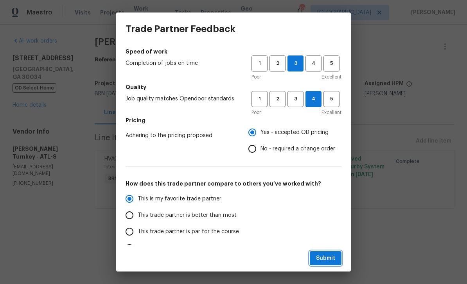
click at [333, 259] on span "Submit" at bounding box center [325, 259] width 19 height 10
radio input "true"
